Goal: Complete application form

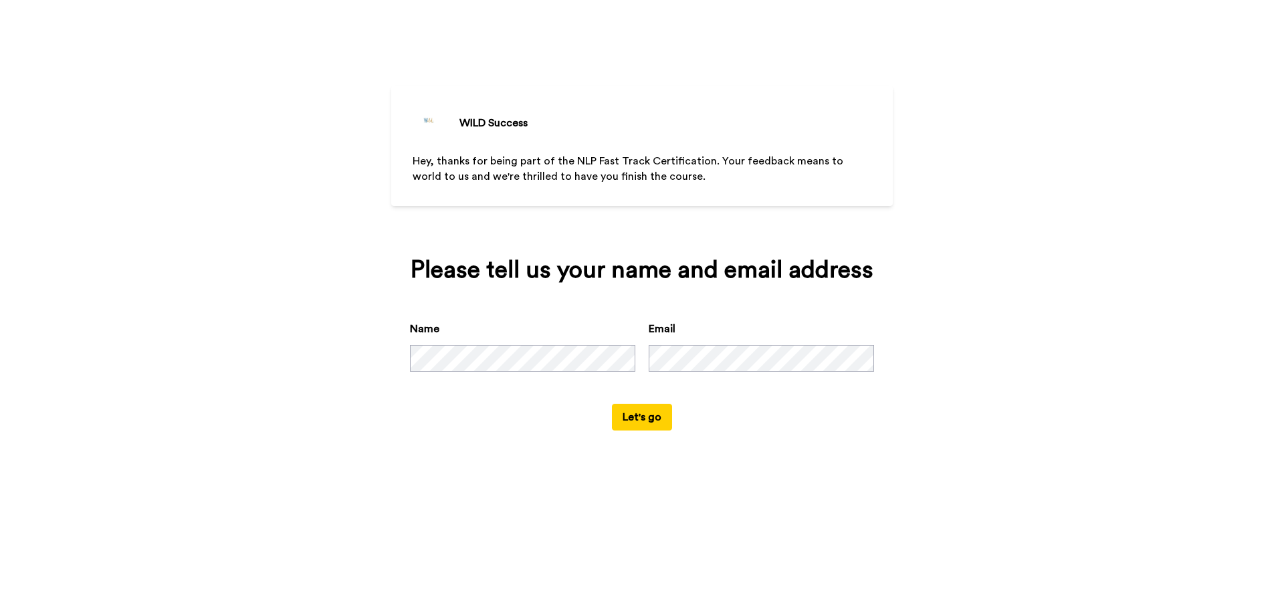
click at [644, 421] on button "Let's go" at bounding box center [642, 417] width 60 height 27
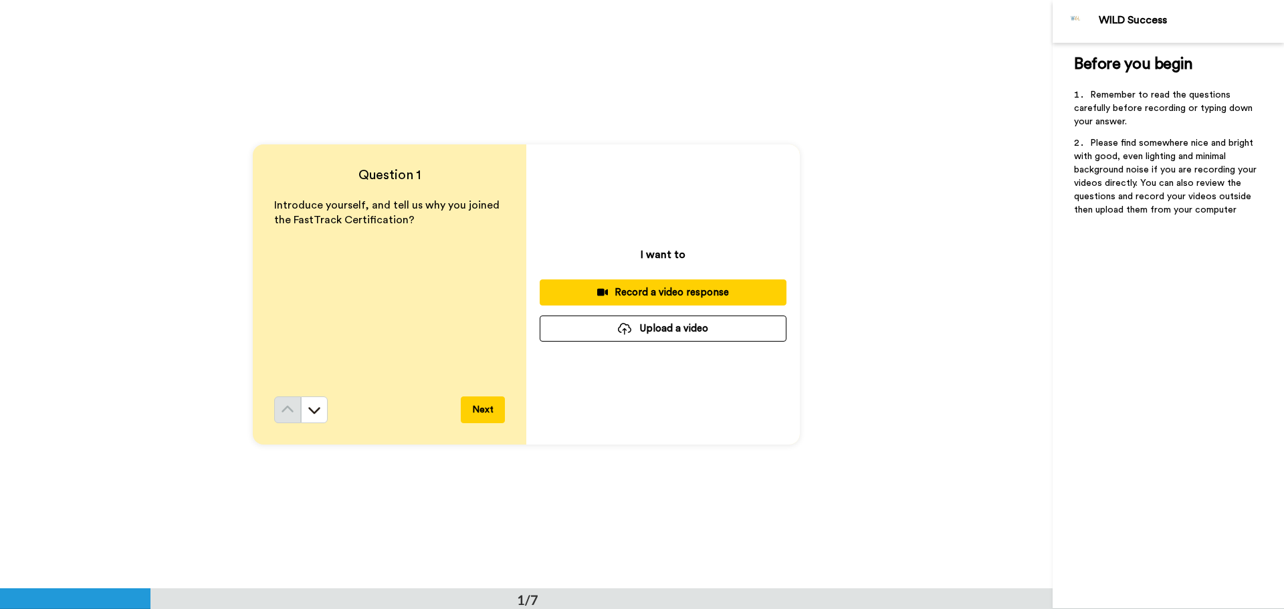
click at [627, 289] on div "Record a video response" at bounding box center [663, 293] width 225 height 14
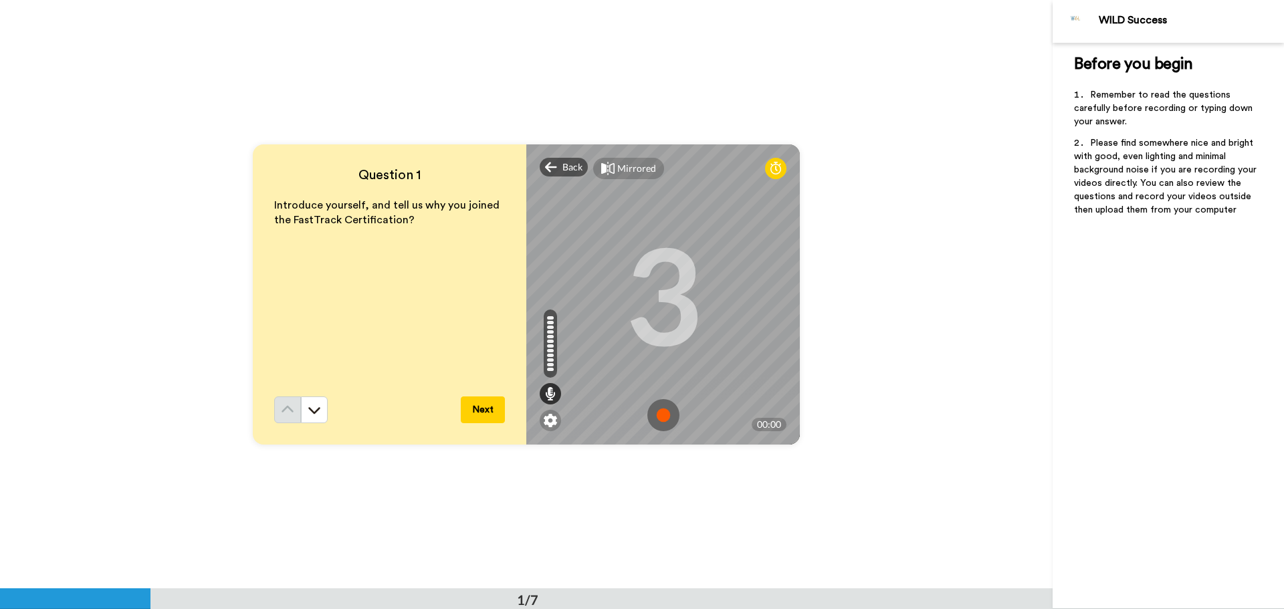
click at [661, 411] on img at bounding box center [664, 415] width 32 height 32
click at [662, 413] on img at bounding box center [664, 415] width 32 height 32
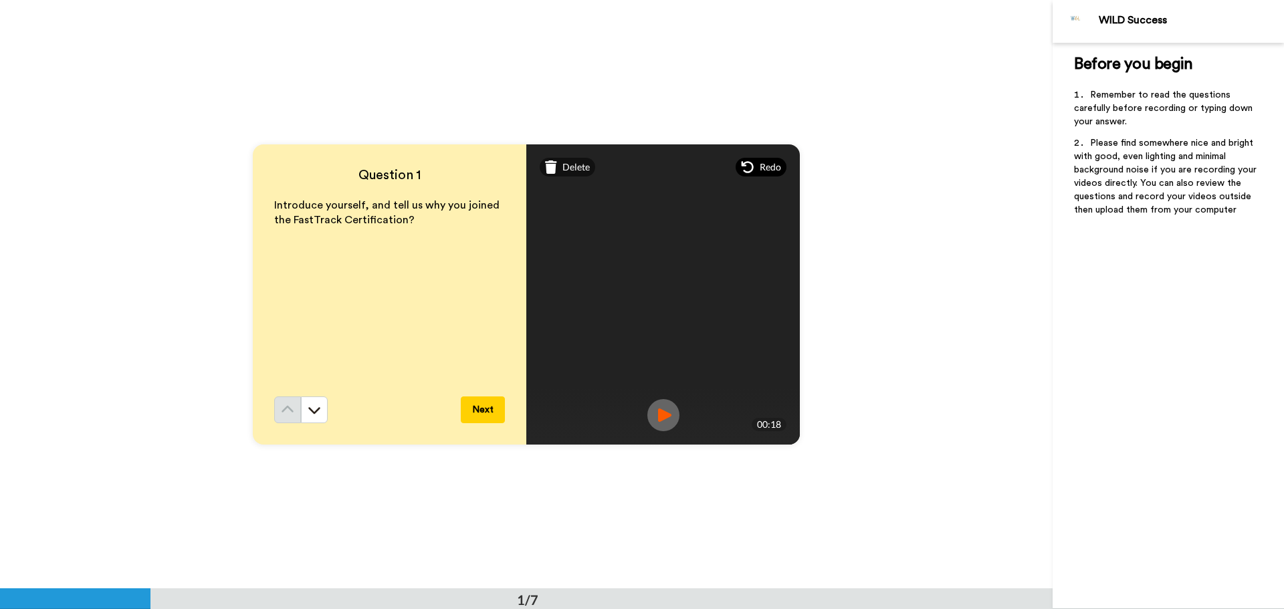
click at [772, 165] on span "Redo" at bounding box center [770, 167] width 21 height 13
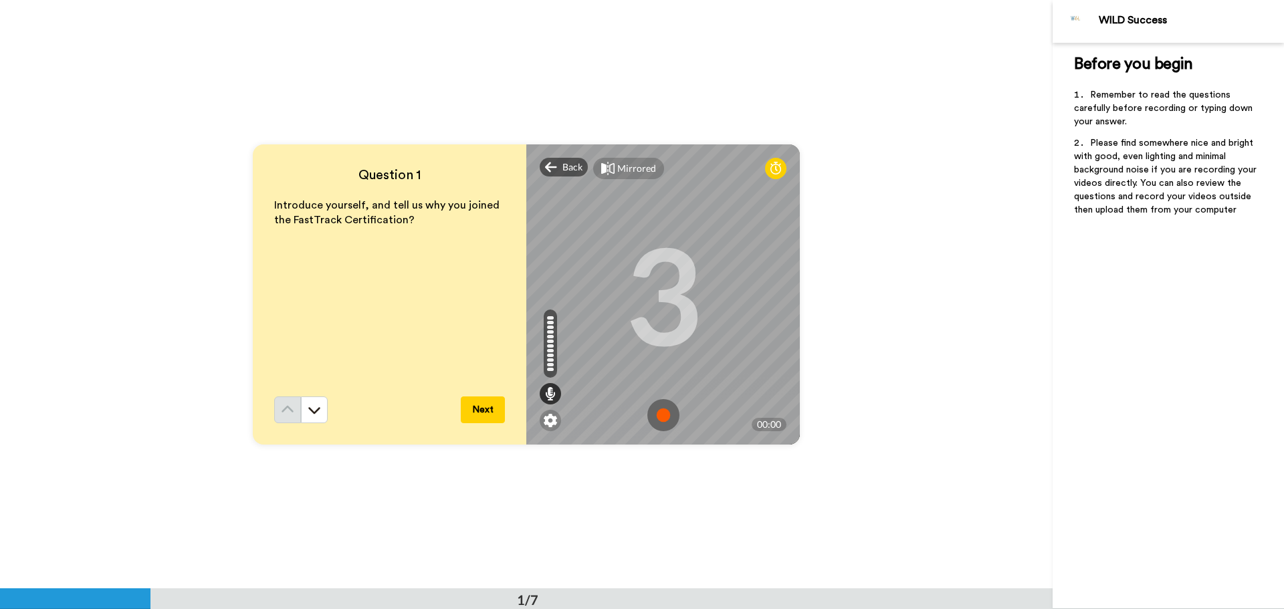
click at [660, 415] on img at bounding box center [664, 415] width 32 height 32
click at [650, 420] on img at bounding box center [664, 415] width 32 height 32
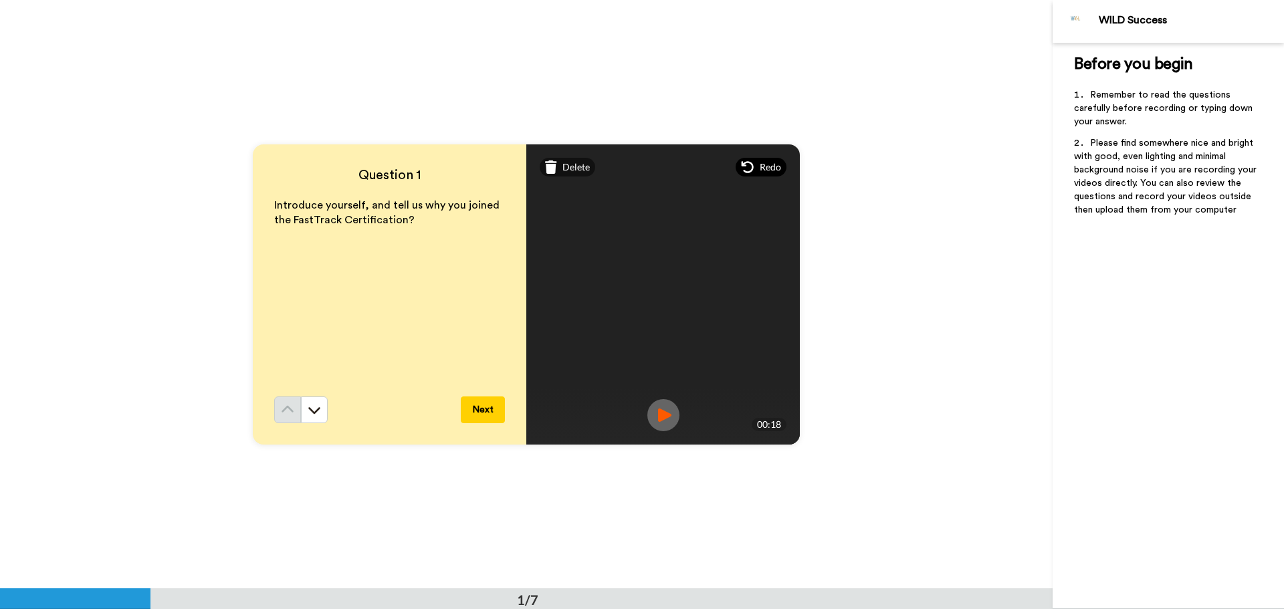
click at [763, 162] on span "Redo" at bounding box center [770, 167] width 21 height 13
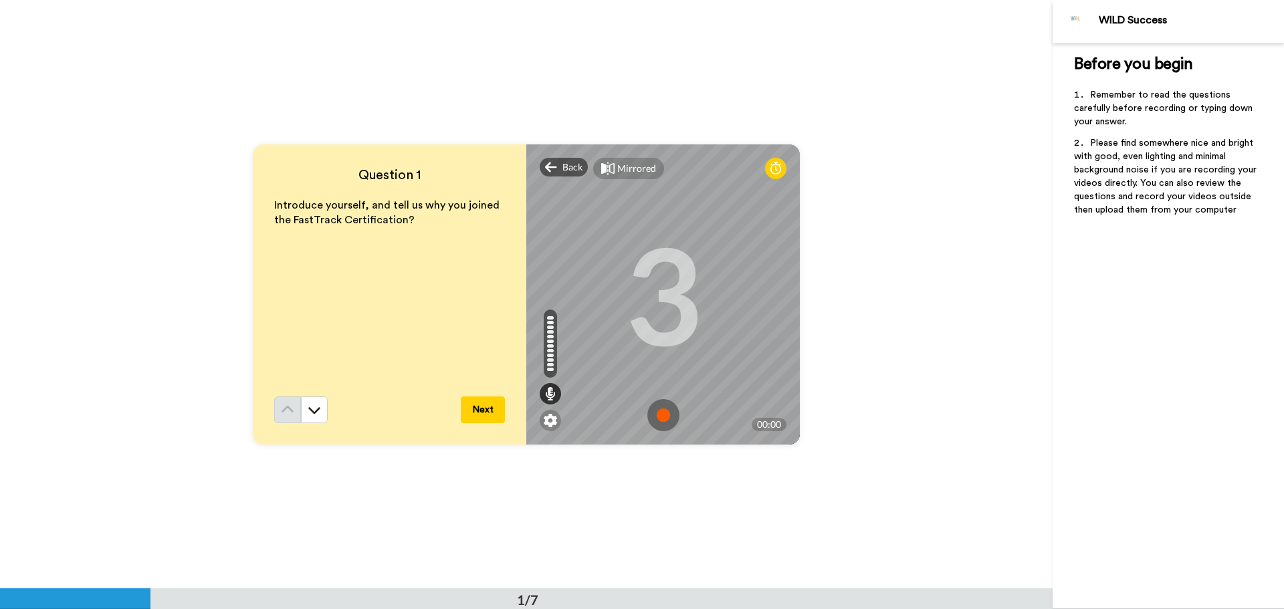
click at [662, 413] on img at bounding box center [664, 415] width 32 height 32
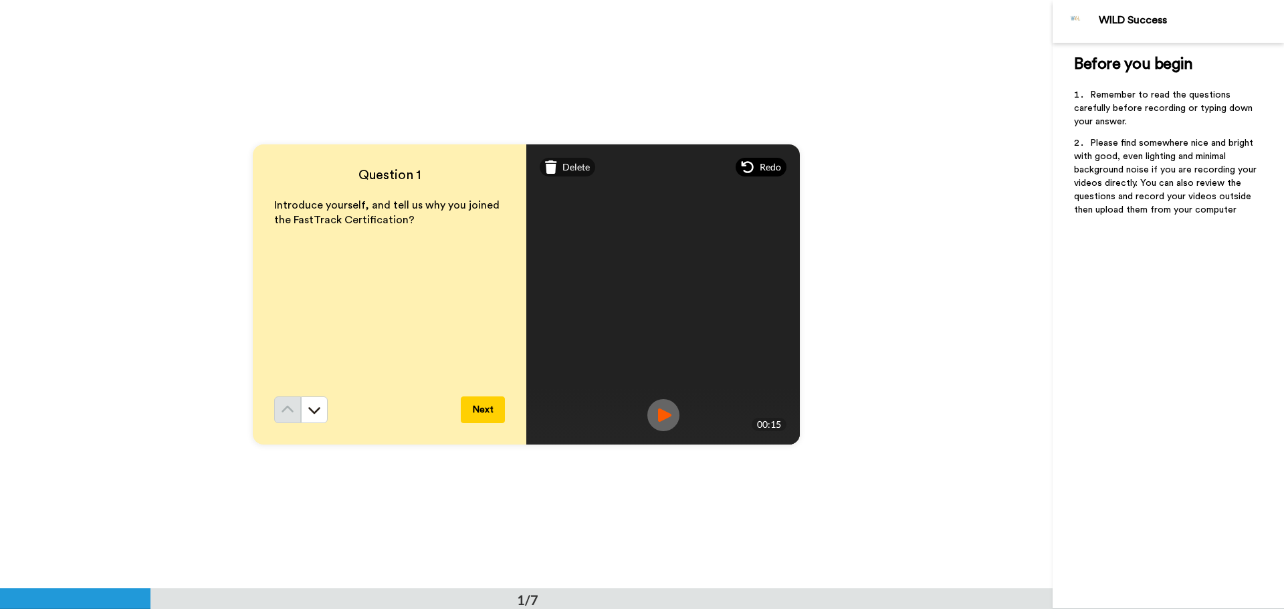
click at [765, 168] on span "Redo" at bounding box center [770, 167] width 21 height 13
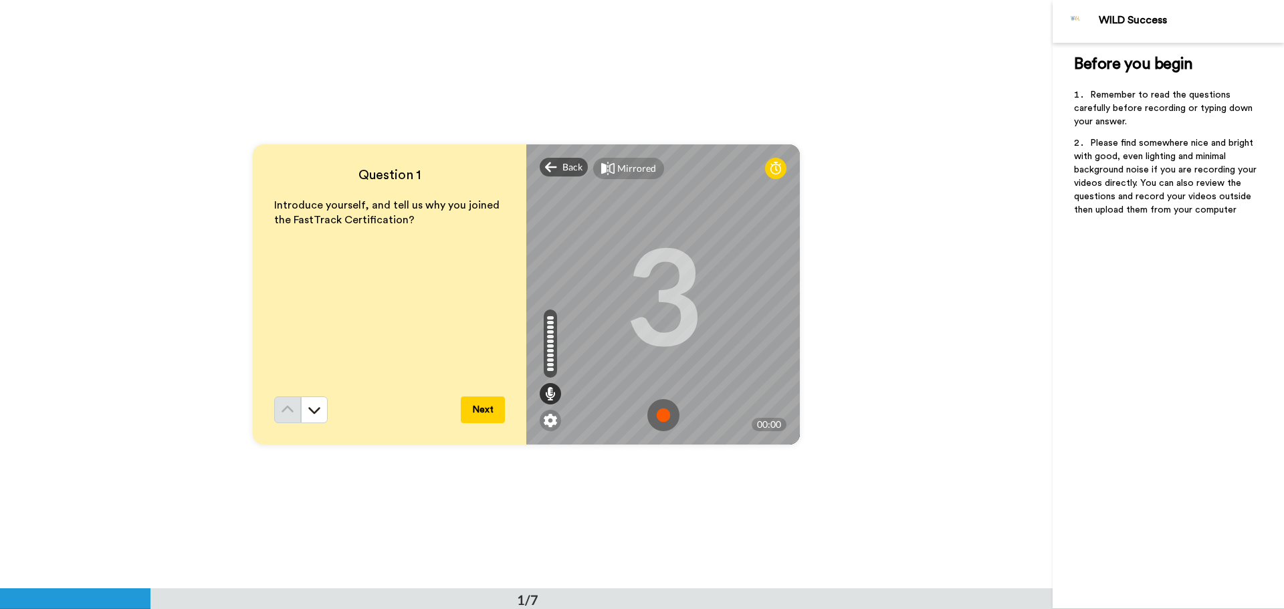
click at [648, 415] on img at bounding box center [664, 415] width 32 height 32
click at [663, 415] on img at bounding box center [664, 415] width 32 height 32
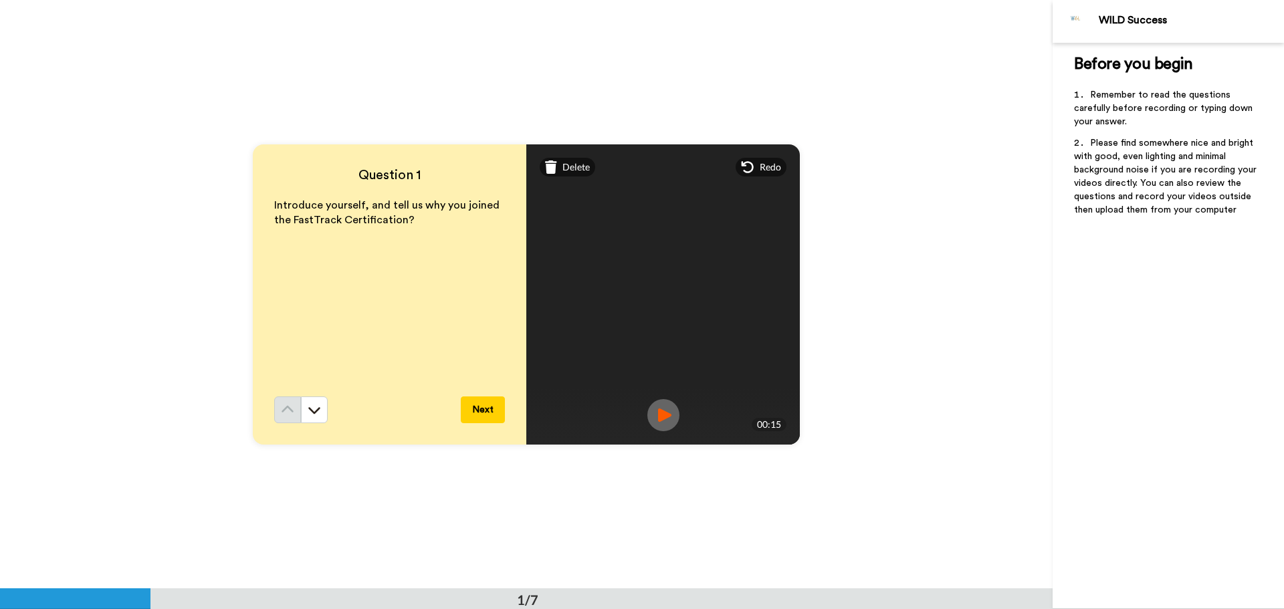
click at [668, 415] on img at bounding box center [664, 415] width 32 height 32
click at [481, 411] on button "Next" at bounding box center [483, 410] width 44 height 27
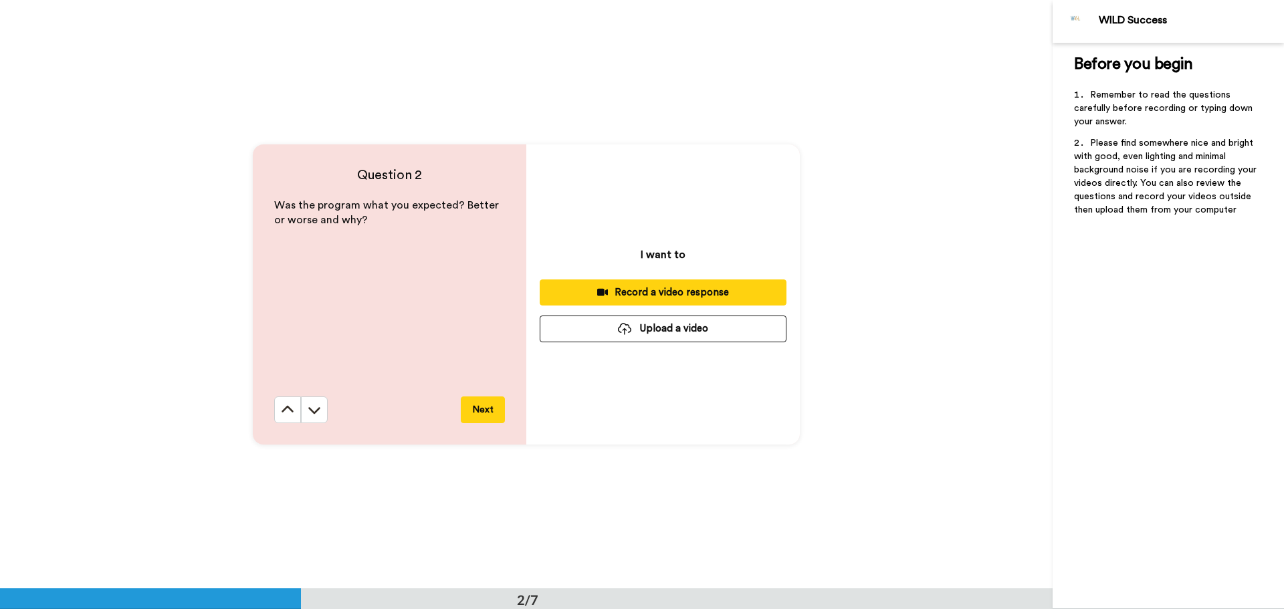
scroll to position [589, 0]
click at [629, 288] on div "Record a video response" at bounding box center [663, 292] width 225 height 14
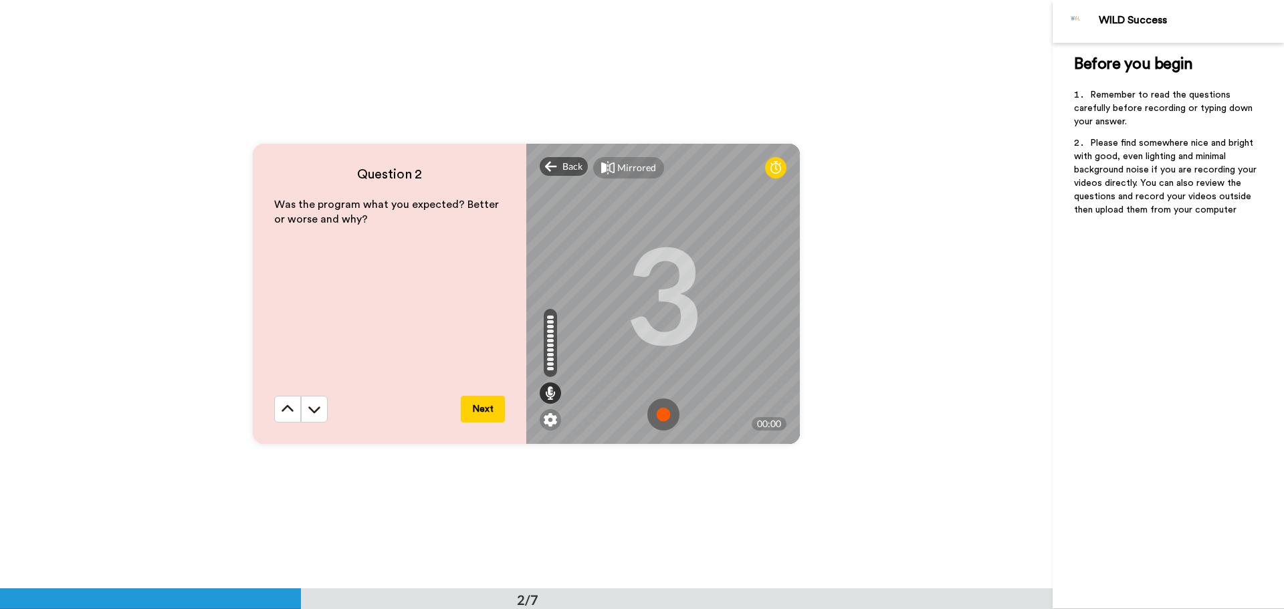
click at [664, 412] on img at bounding box center [664, 415] width 32 height 32
click at [665, 417] on img at bounding box center [664, 415] width 32 height 32
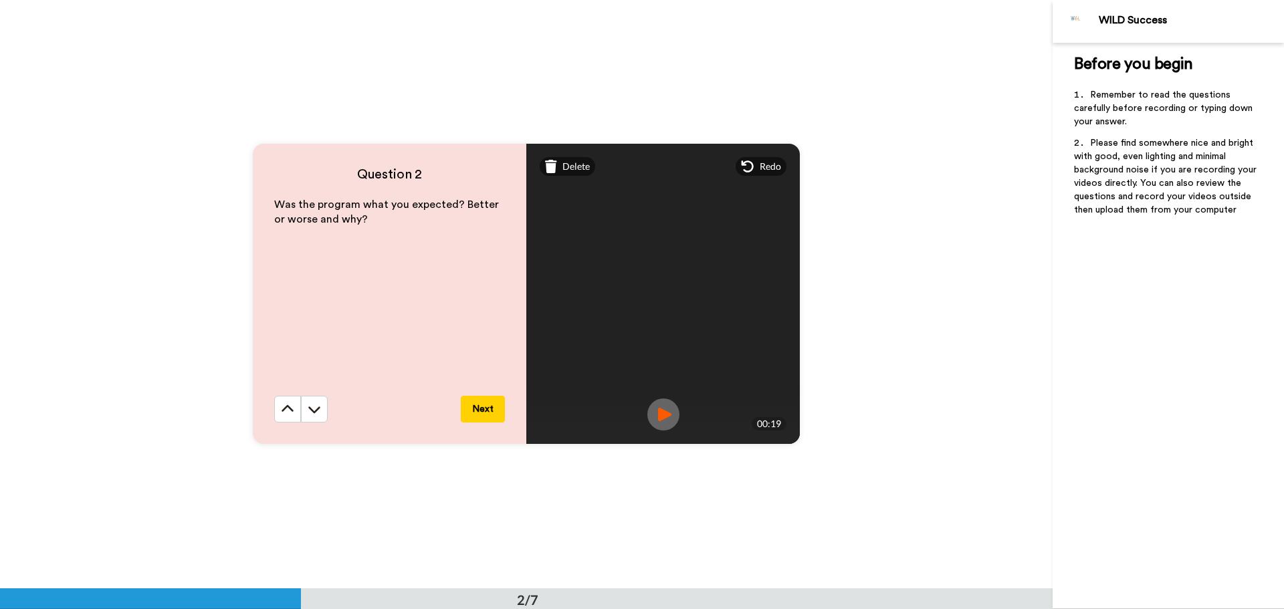
click at [669, 417] on img at bounding box center [664, 415] width 32 height 32
click at [484, 407] on button "Next" at bounding box center [483, 409] width 44 height 27
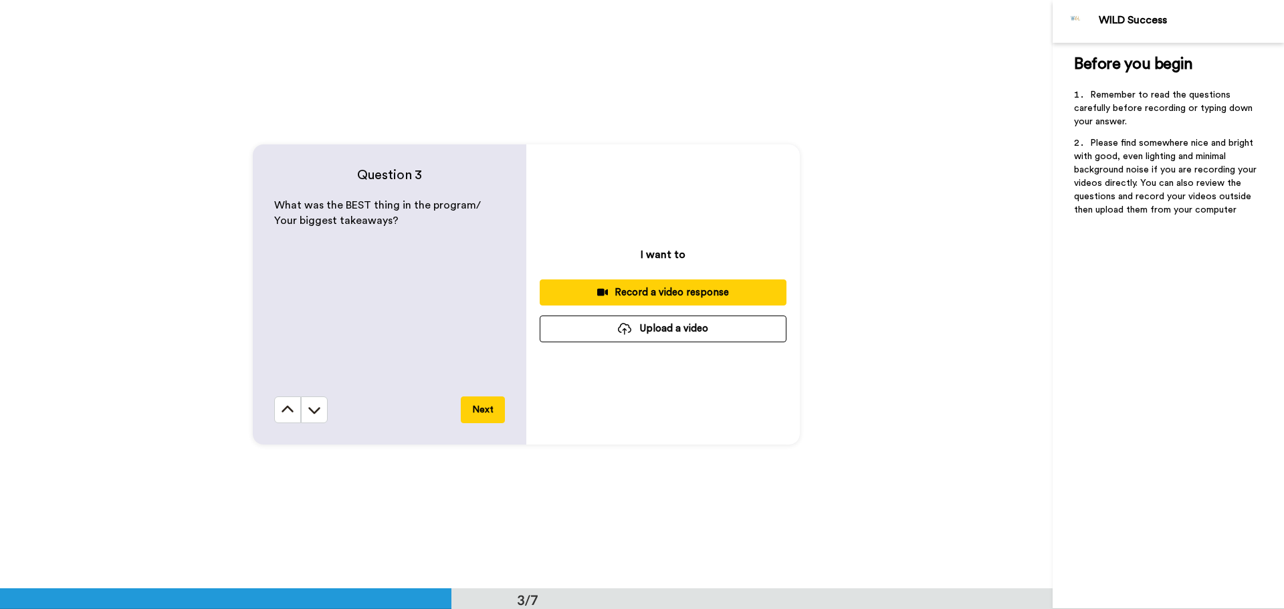
scroll to position [1178, 0]
click at [677, 293] on div "Record a video response" at bounding box center [663, 292] width 225 height 14
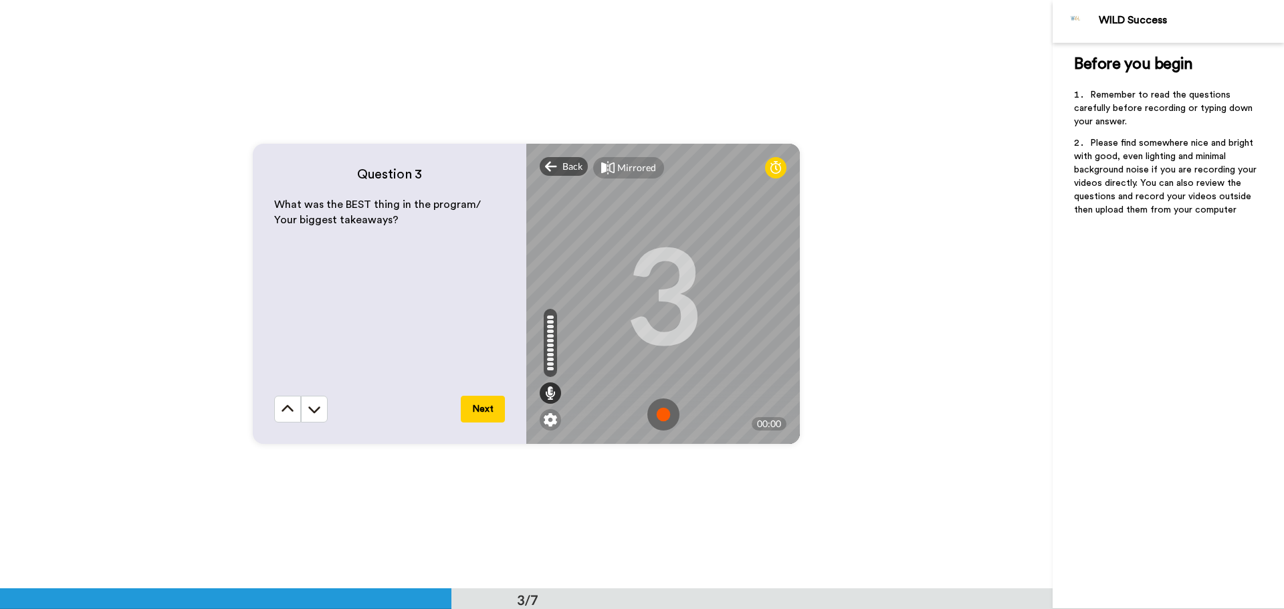
click at [663, 413] on img at bounding box center [664, 415] width 32 height 32
click at [662, 407] on img at bounding box center [664, 415] width 32 height 32
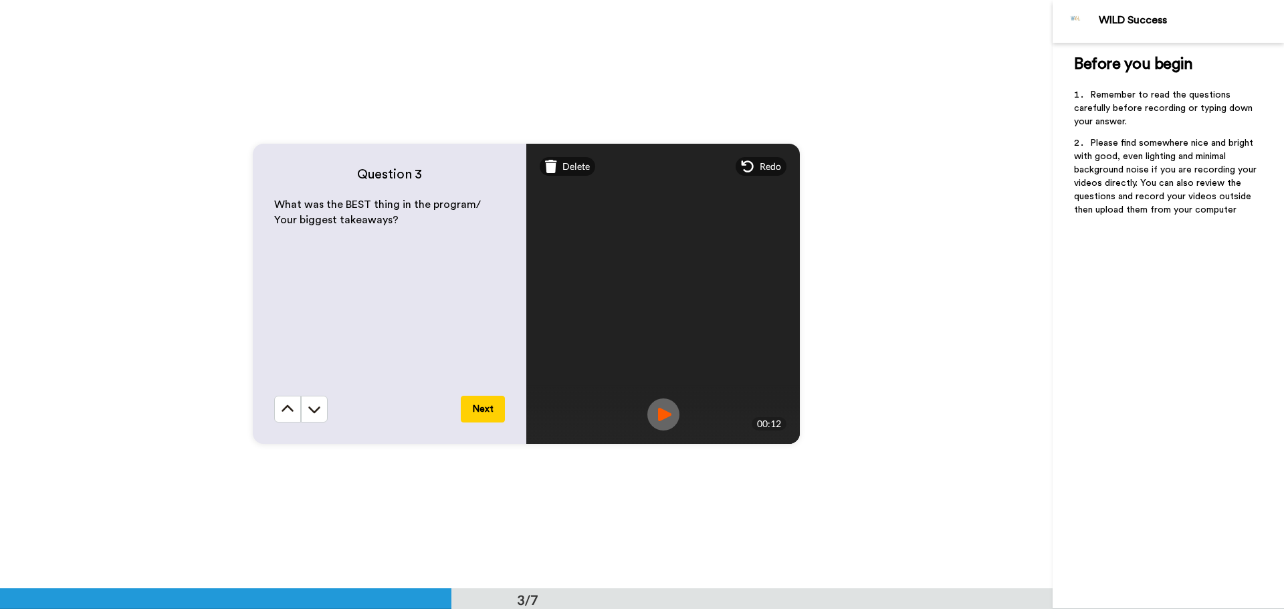
click at [657, 410] on img at bounding box center [664, 415] width 32 height 32
click at [478, 411] on button "Next" at bounding box center [483, 409] width 44 height 27
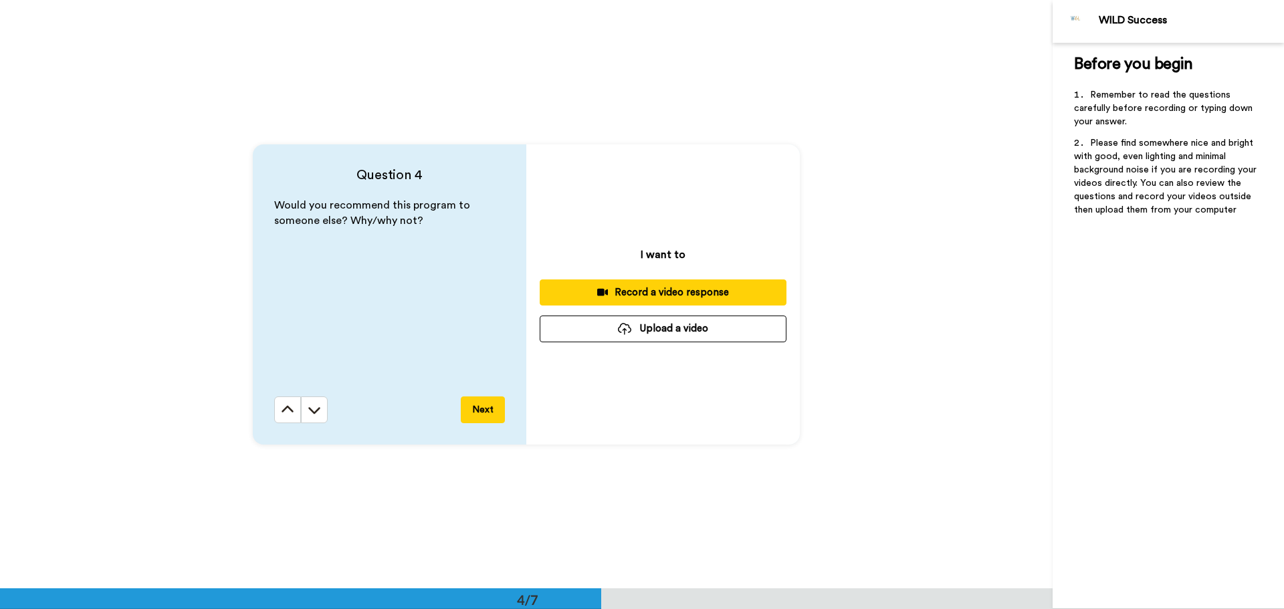
scroll to position [1767, 0]
click at [654, 292] on div "Record a video response" at bounding box center [663, 292] width 225 height 14
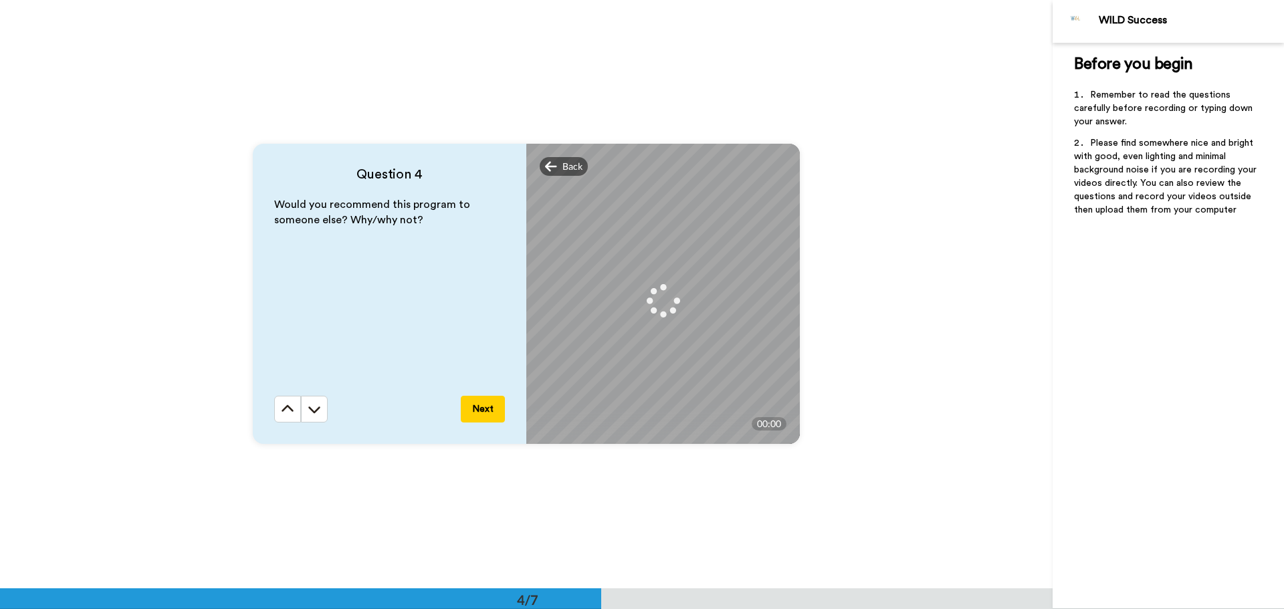
click at [489, 409] on button "Next" at bounding box center [483, 409] width 44 height 27
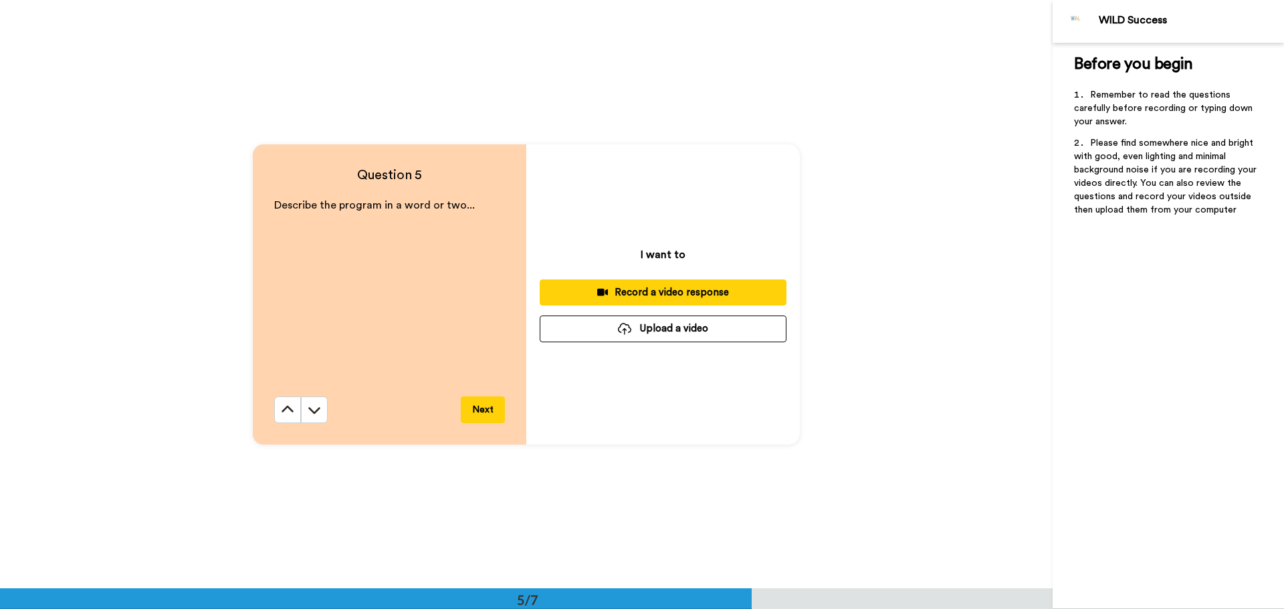
scroll to position [2355, 0]
click at [290, 414] on icon at bounding box center [287, 409] width 13 height 13
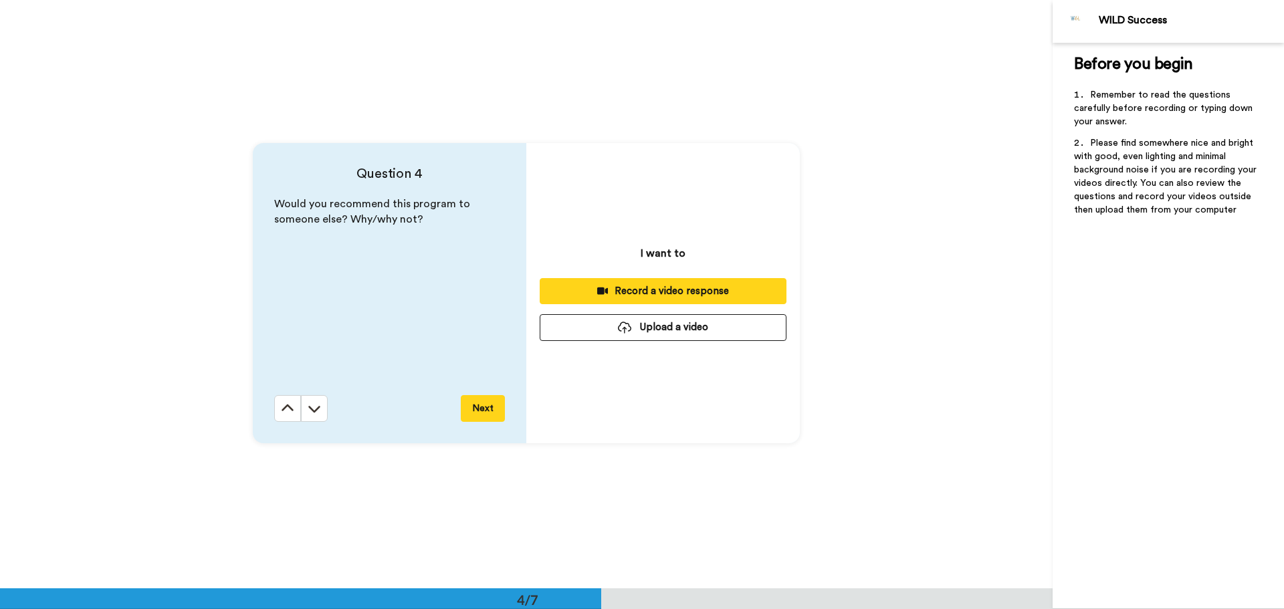
scroll to position [1767, 0]
click at [618, 291] on div "Record a video response" at bounding box center [663, 292] width 225 height 14
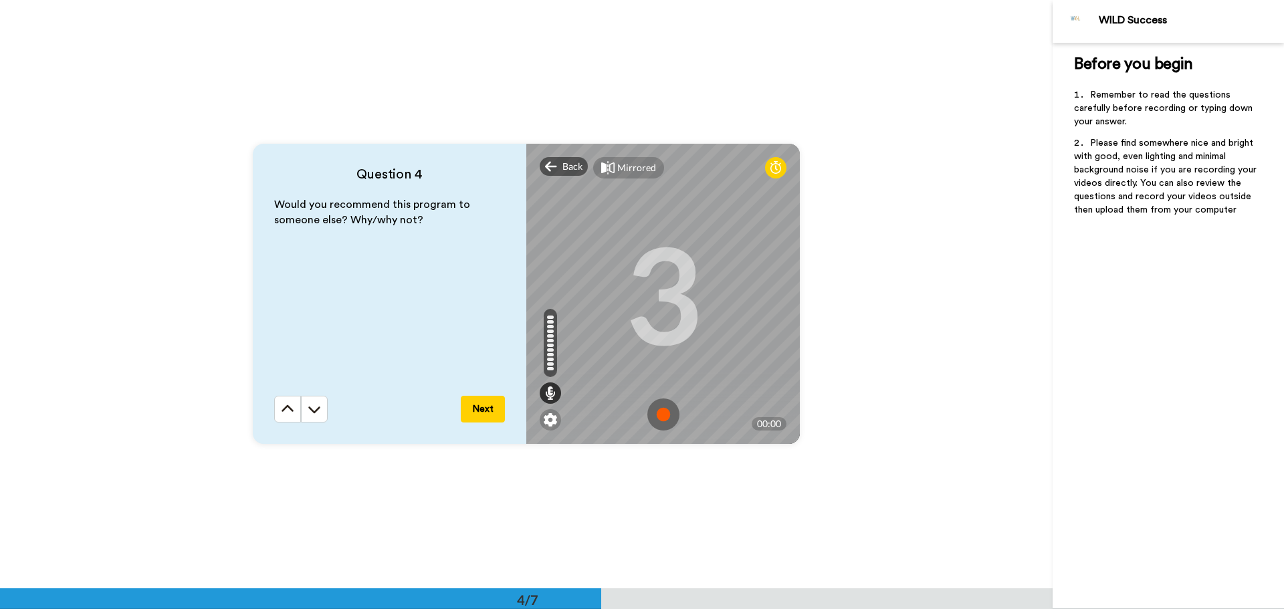
click at [656, 413] on img at bounding box center [664, 415] width 32 height 32
click at [662, 417] on img at bounding box center [664, 415] width 32 height 32
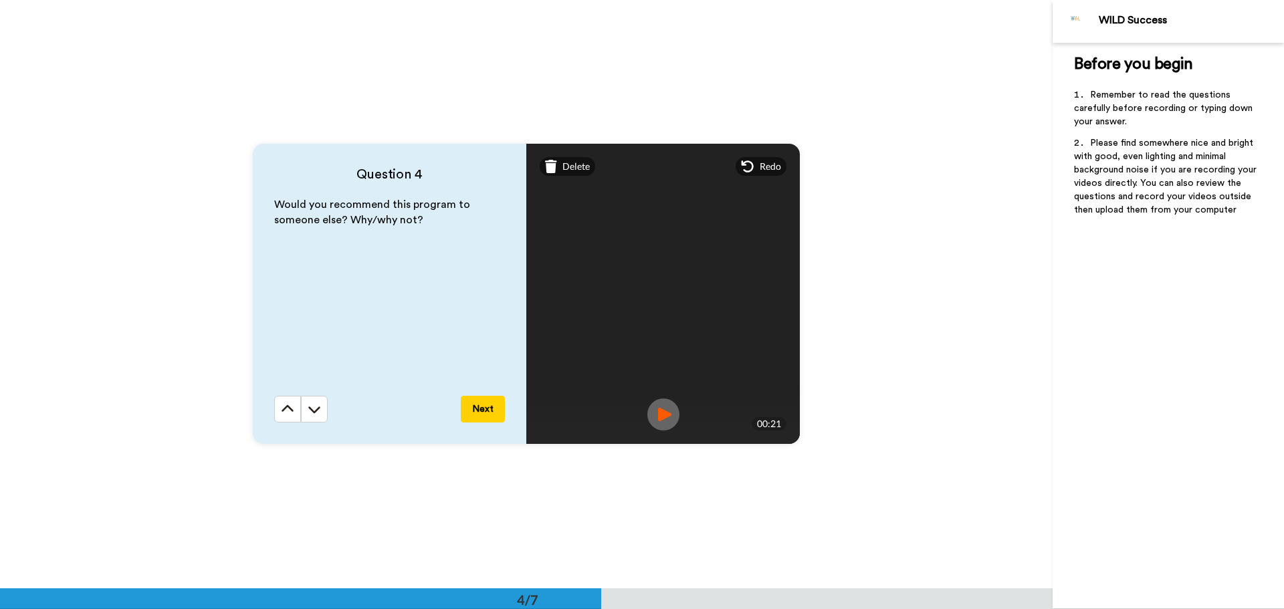
click at [666, 411] on img at bounding box center [664, 415] width 32 height 32
click at [486, 413] on button "Next" at bounding box center [483, 409] width 44 height 27
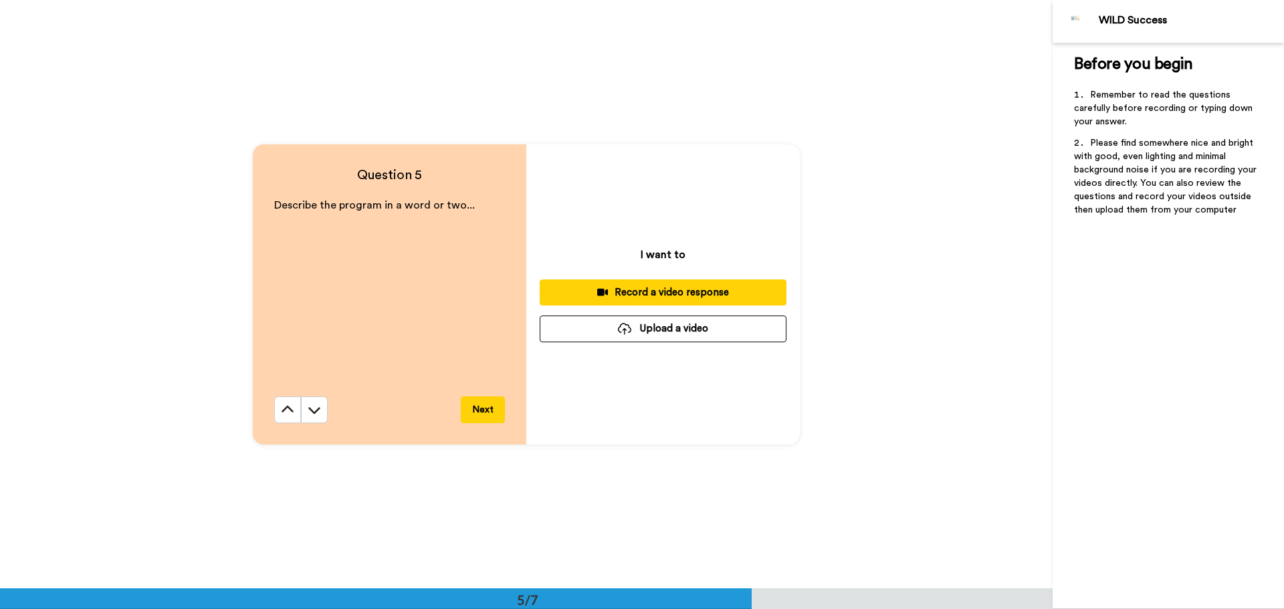
scroll to position [2355, 0]
click at [607, 288] on div "Record a video response" at bounding box center [663, 292] width 225 height 14
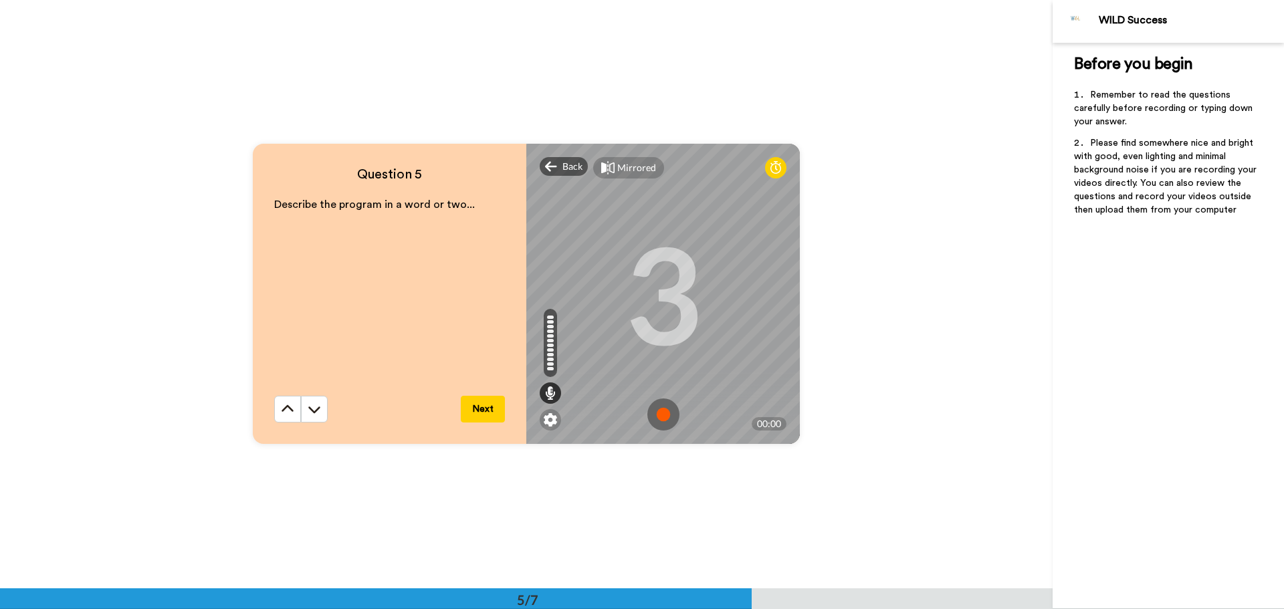
click at [660, 413] on img at bounding box center [664, 415] width 32 height 32
click at [663, 411] on img at bounding box center [664, 415] width 32 height 32
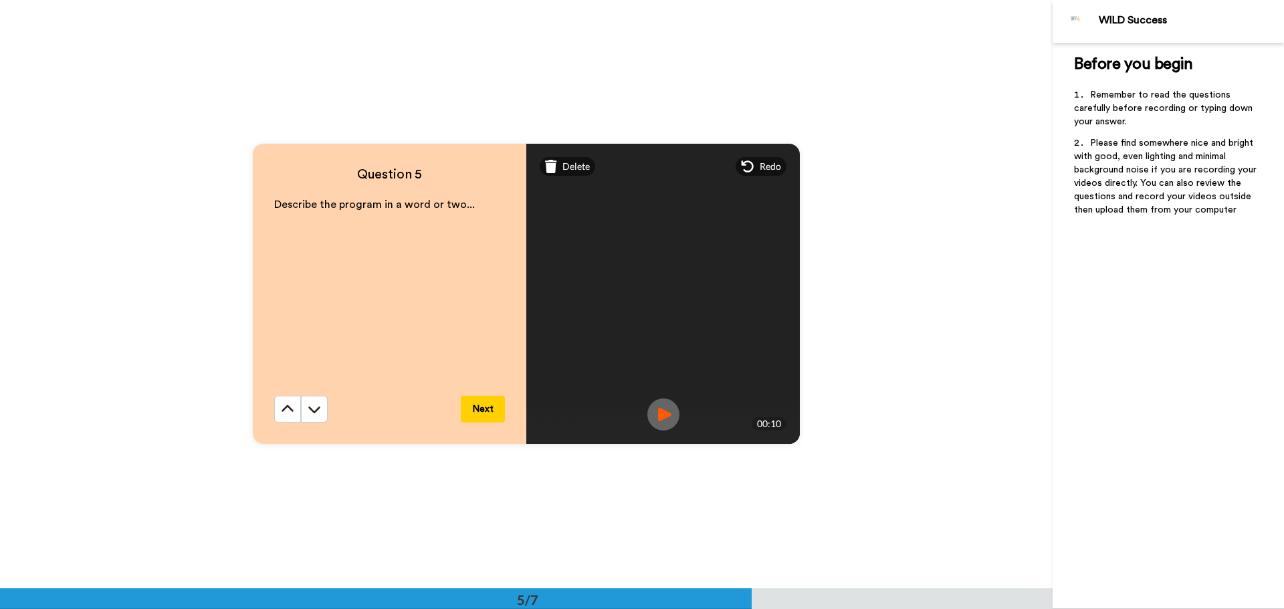
click at [658, 418] on img at bounding box center [664, 415] width 32 height 32
click at [481, 413] on button "Next" at bounding box center [483, 409] width 44 height 27
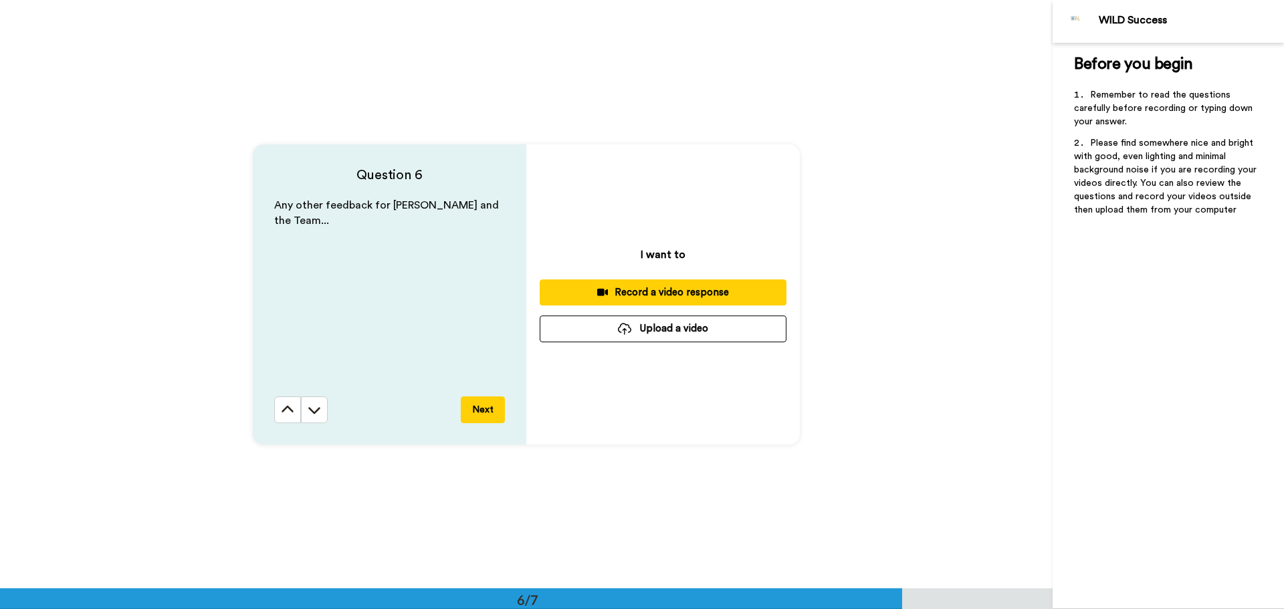
scroll to position [2944, 0]
click at [612, 294] on div "Record a video response" at bounding box center [663, 292] width 225 height 14
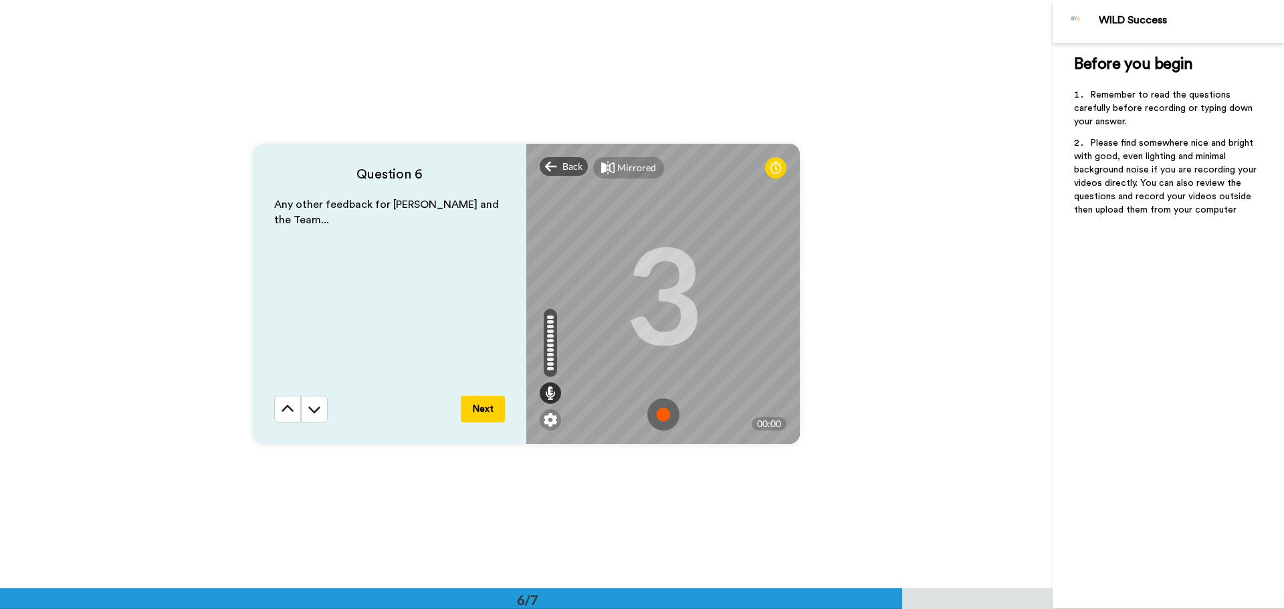
click at [660, 413] on img at bounding box center [664, 415] width 32 height 32
click at [659, 415] on img at bounding box center [664, 415] width 32 height 32
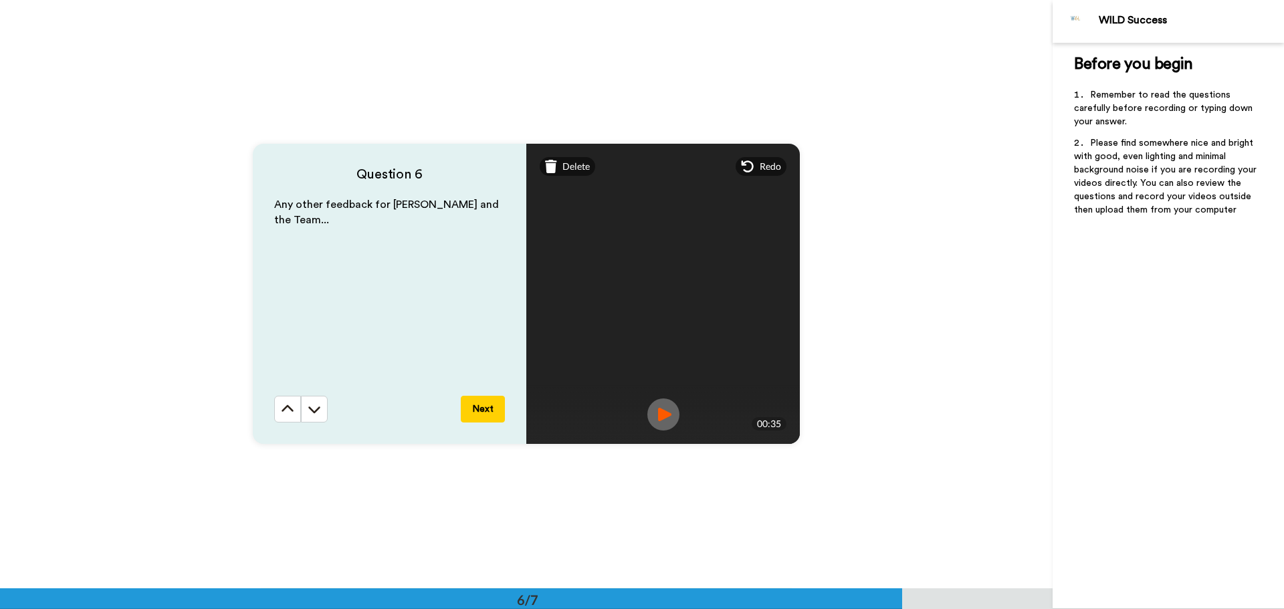
click at [665, 418] on img at bounding box center [664, 415] width 32 height 32
click at [479, 409] on button "Next" at bounding box center [483, 409] width 44 height 27
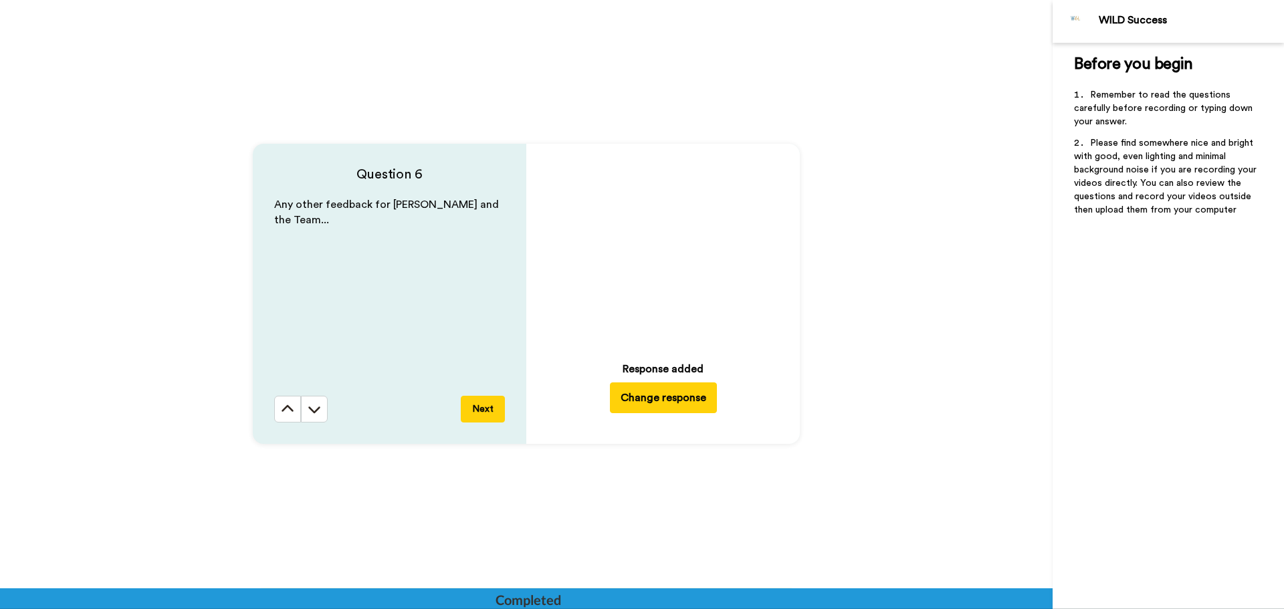
scroll to position [3372, 0]
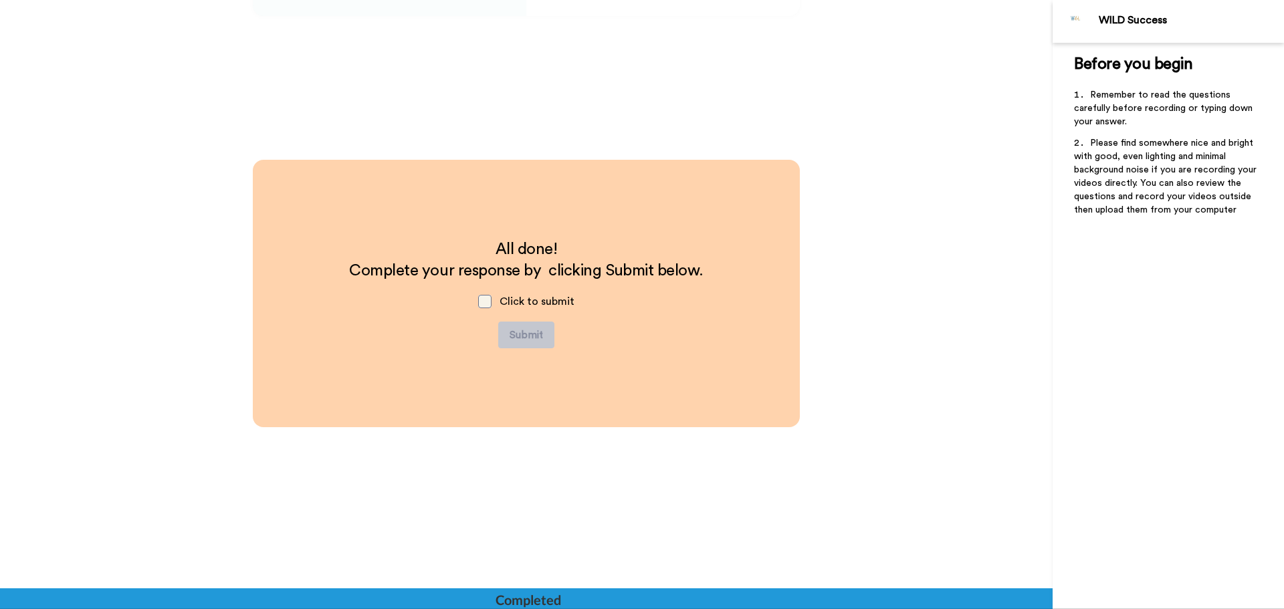
click at [485, 301] on span at bounding box center [484, 301] width 13 height 13
click at [516, 339] on button "Submit" at bounding box center [526, 335] width 56 height 27
